Goal: Information Seeking & Learning: Learn about a topic

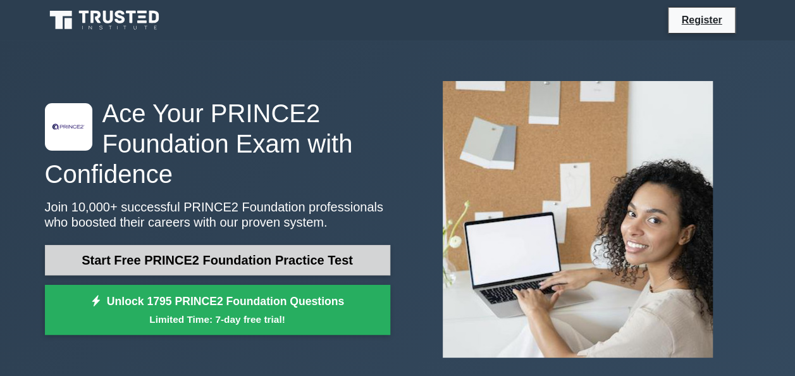
click at [255, 257] on link "Start Free PRINCE2 Foundation Practice Test" at bounding box center [217, 260] width 345 height 30
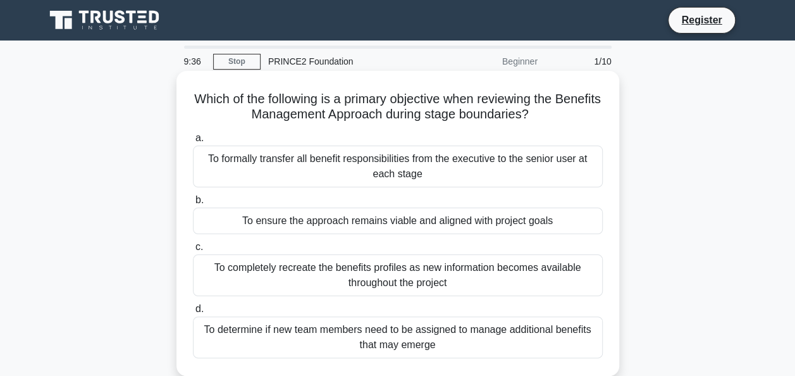
click at [369, 222] on div "To ensure the approach remains viable and aligned with project goals" at bounding box center [398, 220] width 410 height 27
click at [193, 204] on input "b. To ensure the approach remains viable and aligned with project goals" at bounding box center [193, 200] width 0 height 8
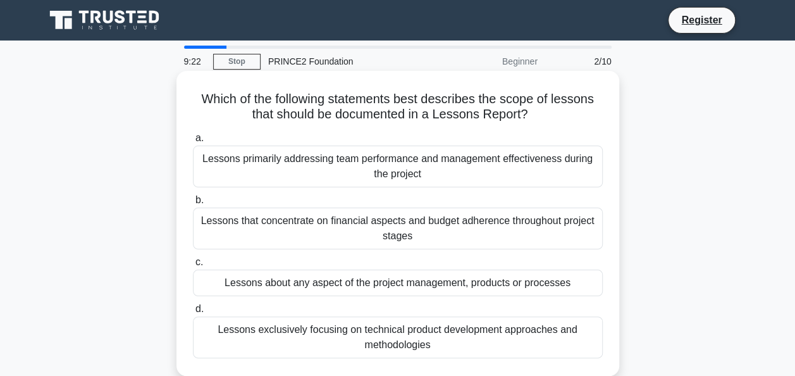
click at [338, 281] on div "Lessons about any aspect of the project management, products or processes" at bounding box center [398, 282] width 410 height 27
click at [193, 266] on input "c. Lessons about any aspect of the project management, products or processes" at bounding box center [193, 262] width 0 height 8
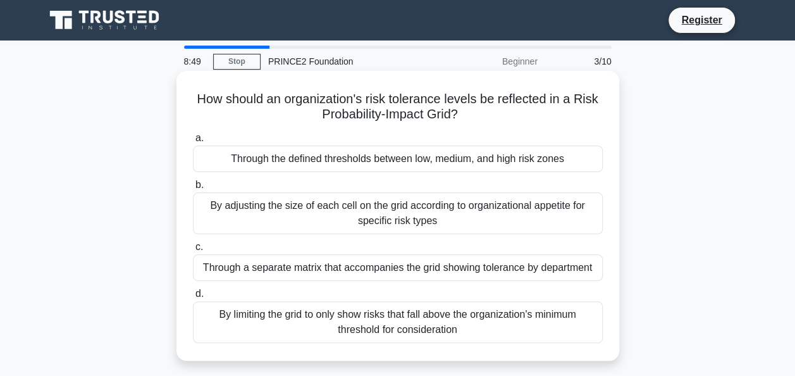
click at [318, 163] on div "Through the defined thresholds between low, medium, and high risk zones" at bounding box center [398, 159] width 410 height 27
click at [193, 142] on input "a. Through the defined thresholds between low, medium, and high risk zones" at bounding box center [193, 138] width 0 height 8
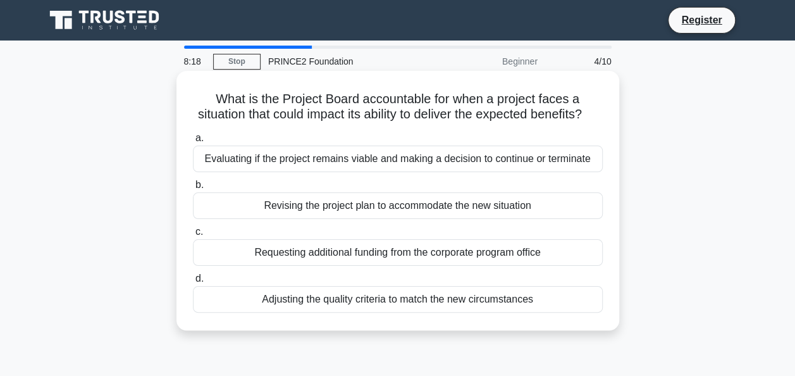
click at [364, 172] on div "Evaluating if the project remains viable and making a decision to continue or t…" at bounding box center [398, 159] width 410 height 27
click at [193, 142] on input "a. Evaluating if the project remains viable and making a decision to continue o…" at bounding box center [193, 138] width 0 height 8
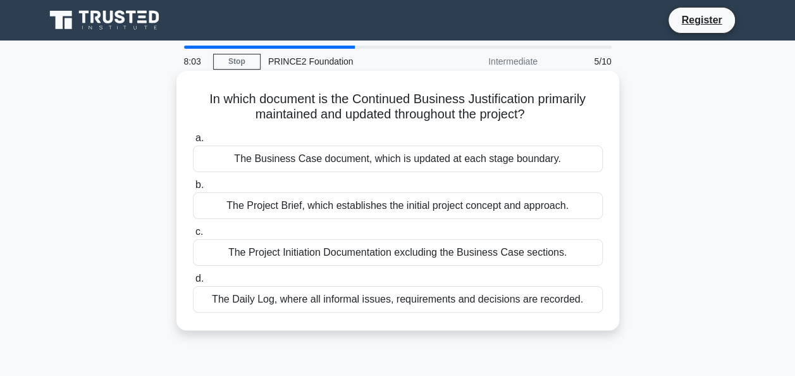
click at [390, 160] on div "The Business Case document, which is updated at each stage boundary." at bounding box center [398, 159] width 410 height 27
click at [193, 142] on input "a. The Business Case document, which is updated at each stage boundary." at bounding box center [193, 138] width 0 height 8
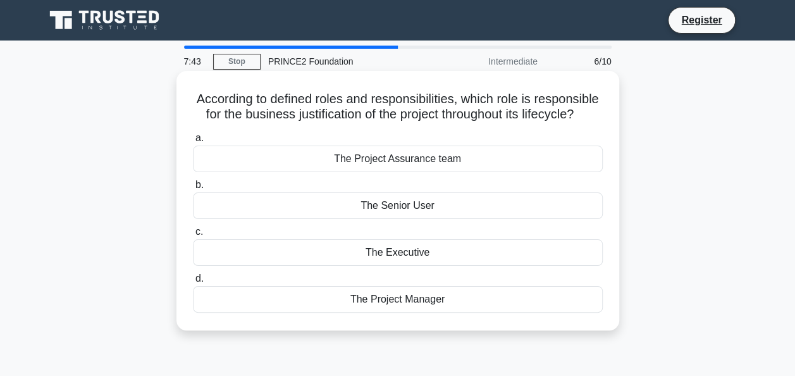
click at [386, 172] on div "The Project Assurance team" at bounding box center [398, 159] width 410 height 27
click at [193, 142] on input "a. The Project Assurance team" at bounding box center [193, 138] width 0 height 8
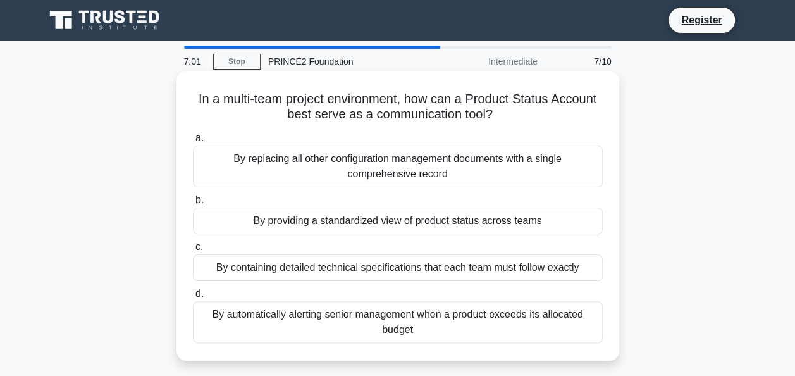
click at [331, 221] on div "By providing a standardized view of product status across teams" at bounding box center [398, 220] width 410 height 27
click at [193, 204] on input "b. By providing a standardized view of product status across teams" at bounding box center [193, 200] width 0 height 8
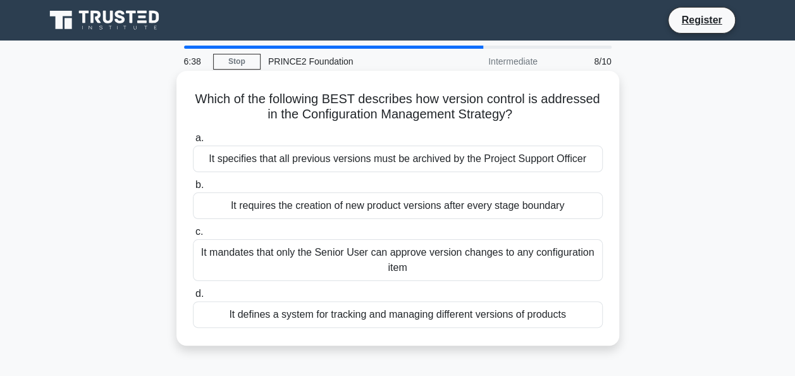
click at [394, 315] on div "It defines a system for tracking and managing different versions of products" at bounding box center [398, 314] width 410 height 27
click at [193, 298] on input "d. It defines a system for tracking and managing different versions of products" at bounding box center [193, 294] width 0 height 8
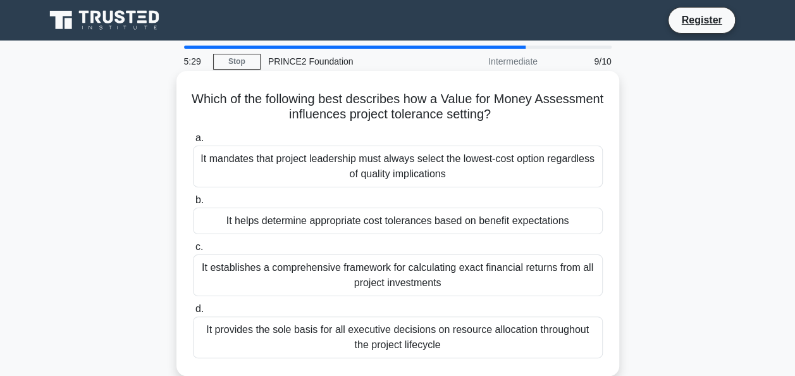
click at [353, 228] on div "It helps determine appropriate cost tolerances based on benefit expectations" at bounding box center [398, 220] width 410 height 27
click at [193, 204] on input "b. It helps determine appropriate cost tolerances based on benefit expectations" at bounding box center [193, 200] width 0 height 8
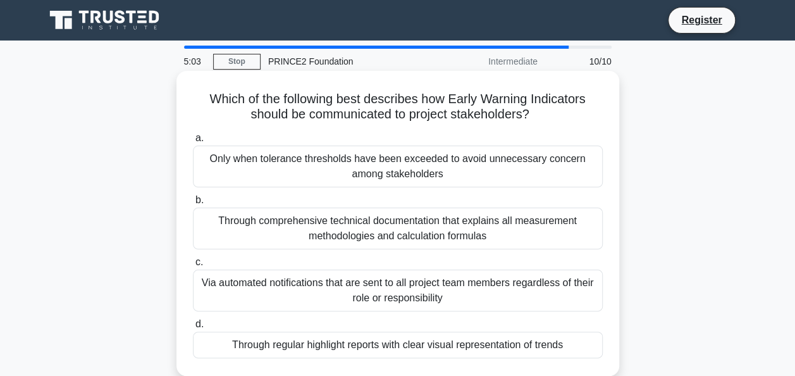
click at [356, 344] on div "Through regular highlight reports with clear visual representation of trends" at bounding box center [398, 344] width 410 height 27
click at [193, 328] on input "d. Through regular highlight reports with clear visual representation of trends" at bounding box center [193, 324] width 0 height 8
